Goal: Task Accomplishment & Management: Manage account settings

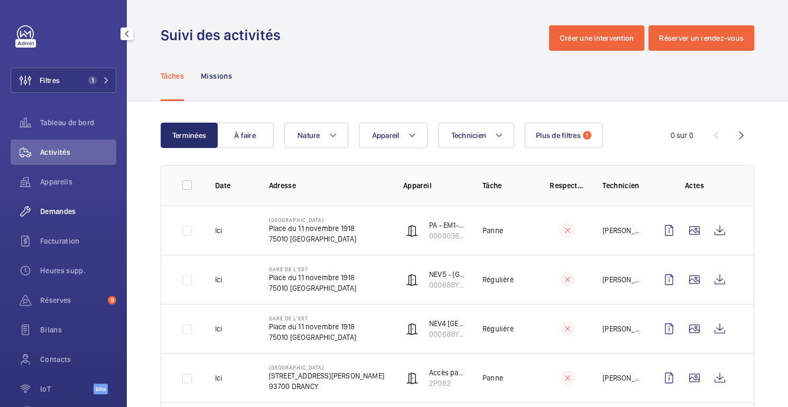
click at [59, 209] on font "Demandes" at bounding box center [58, 211] width 36 height 8
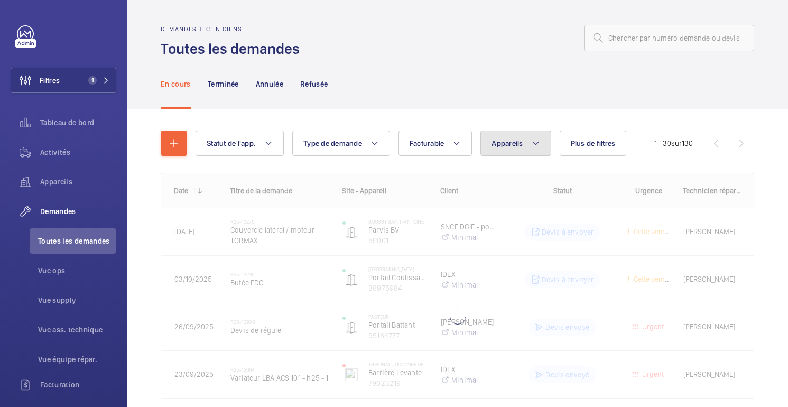
click at [515, 146] on font "Appareils" at bounding box center [506, 143] width 31 height 8
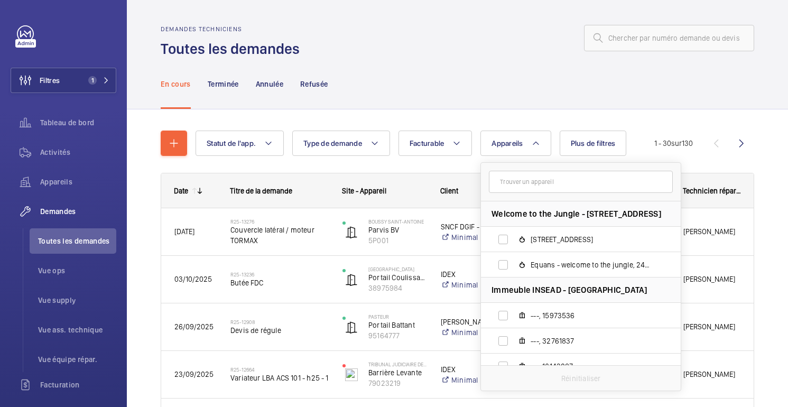
click at [513, 177] on input "text" at bounding box center [581, 182] width 184 height 22
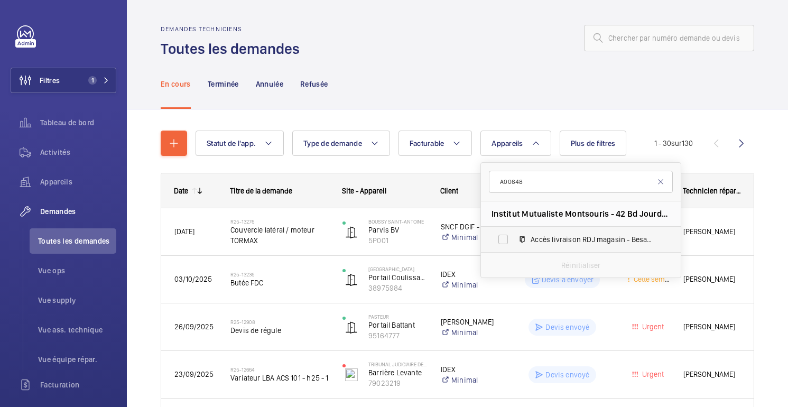
type input "A00648"
click at [574, 237] on font "Accès livraison RDJ magasin - Besam EMD motorisé UNISLIDE - Coulissante vitrée …" at bounding box center [679, 239] width 298 height 8
click at [514, 237] on input "Accès livraison RDJ magasin - Besam EMD motorisé UNISLIDE - Coulissante vitrée …" at bounding box center [502, 239] width 21 height 21
checkbox input "true"
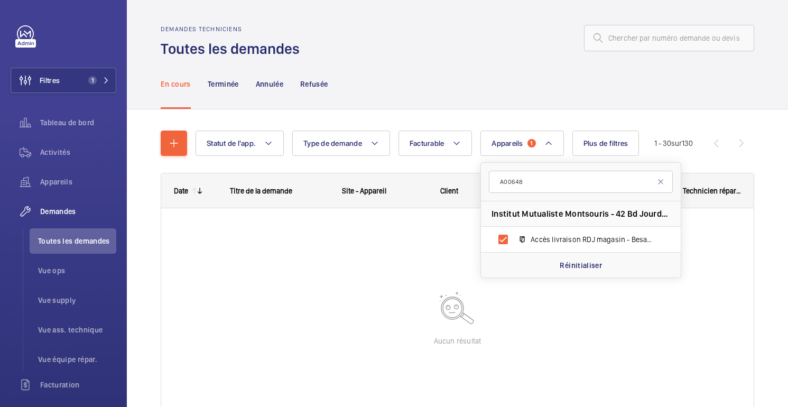
click at [560, 84] on div "En cours Terminée Annulée Refusée" at bounding box center [457, 84] width 593 height 50
